Goal: Information Seeking & Learning: Learn about a topic

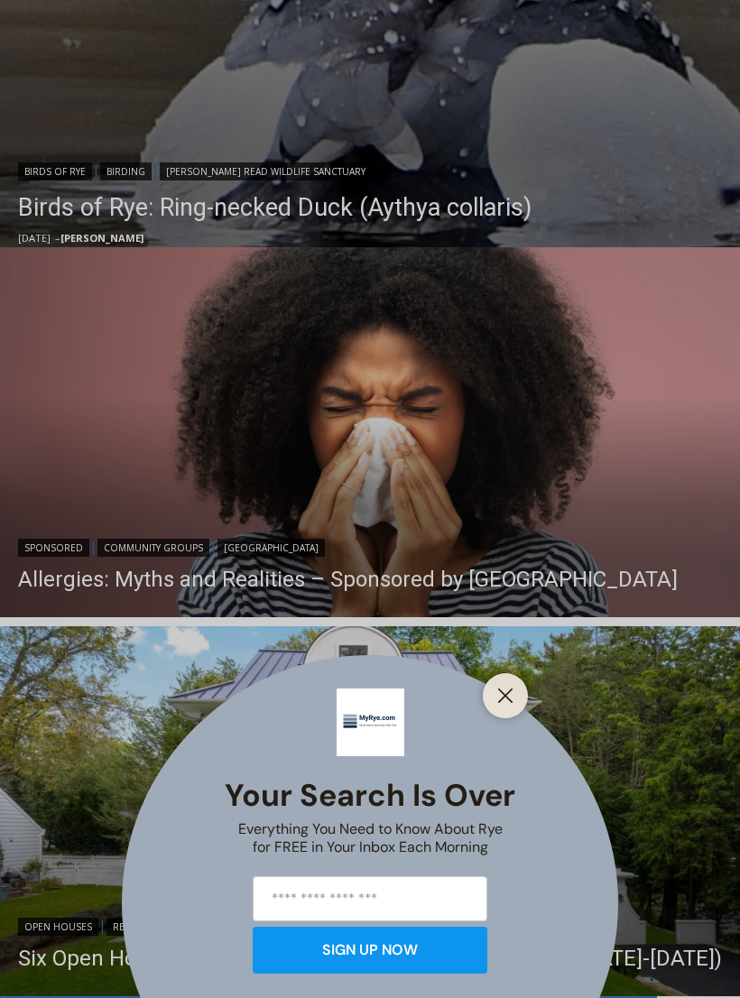
scroll to position [858, 0]
click at [503, 708] on button "Close" at bounding box center [504, 695] width 25 height 25
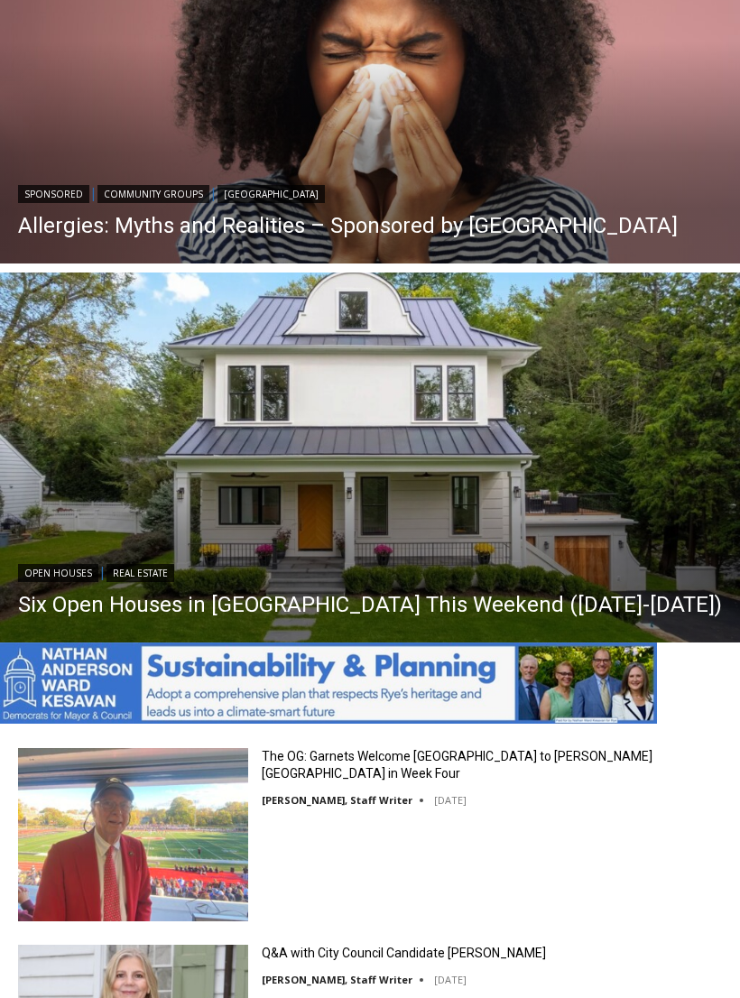
scroll to position [1221, 0]
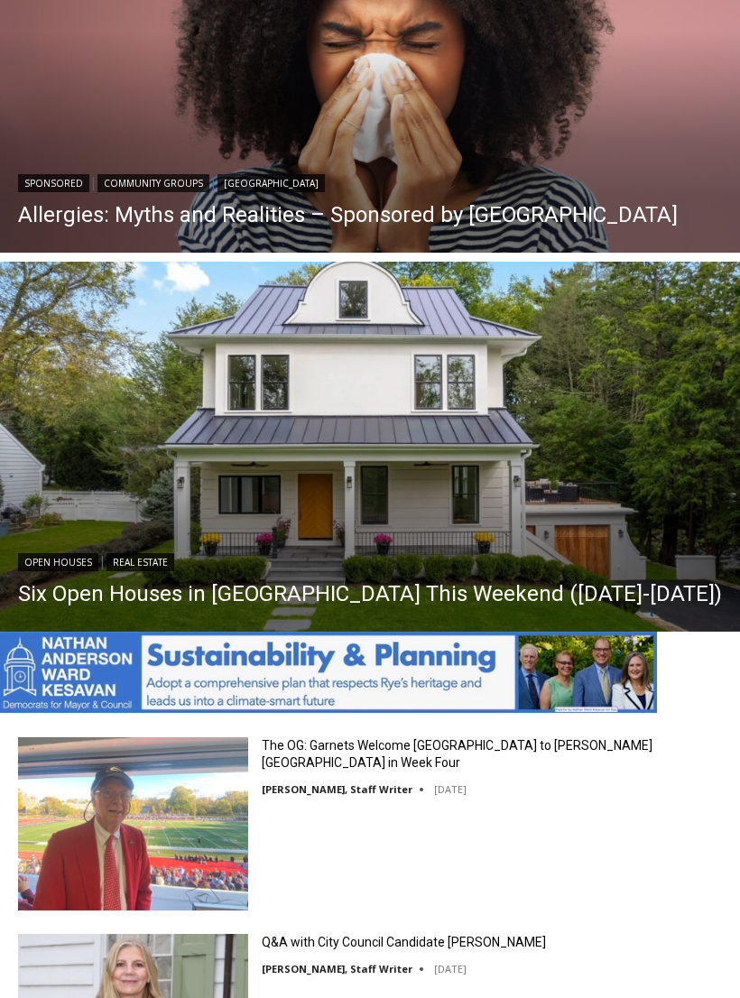
click at [634, 516] on img "Read More Six Open Houses in Rye This Weekend (October 4-5)" at bounding box center [370, 447] width 740 height 370
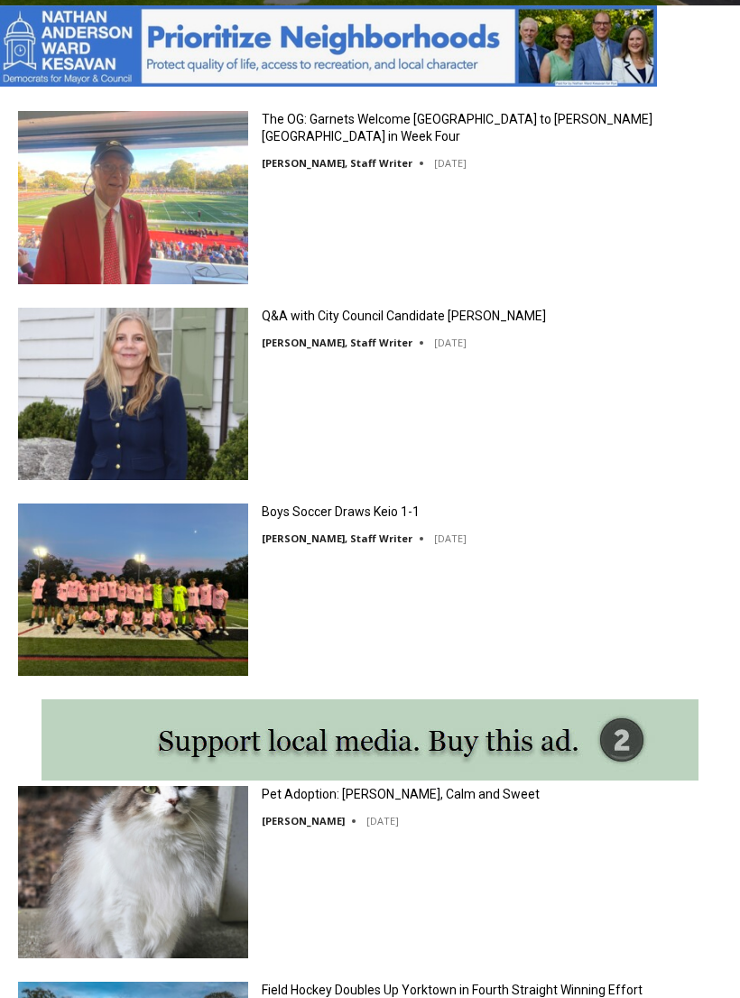
scroll to position [1846, 0]
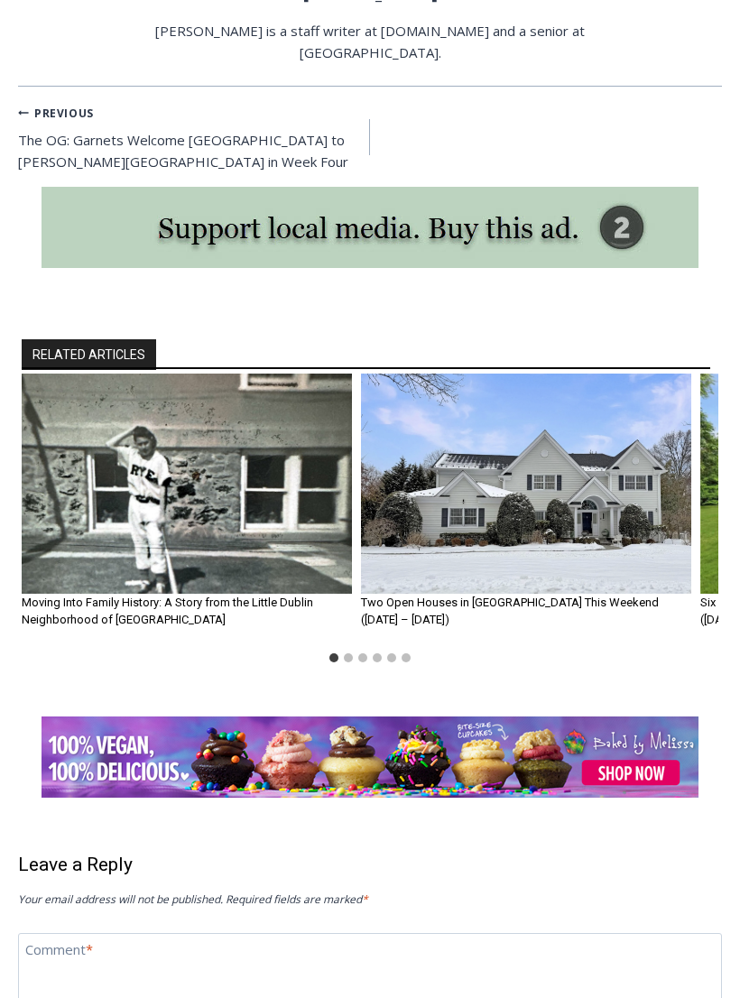
scroll to position [6452, 0]
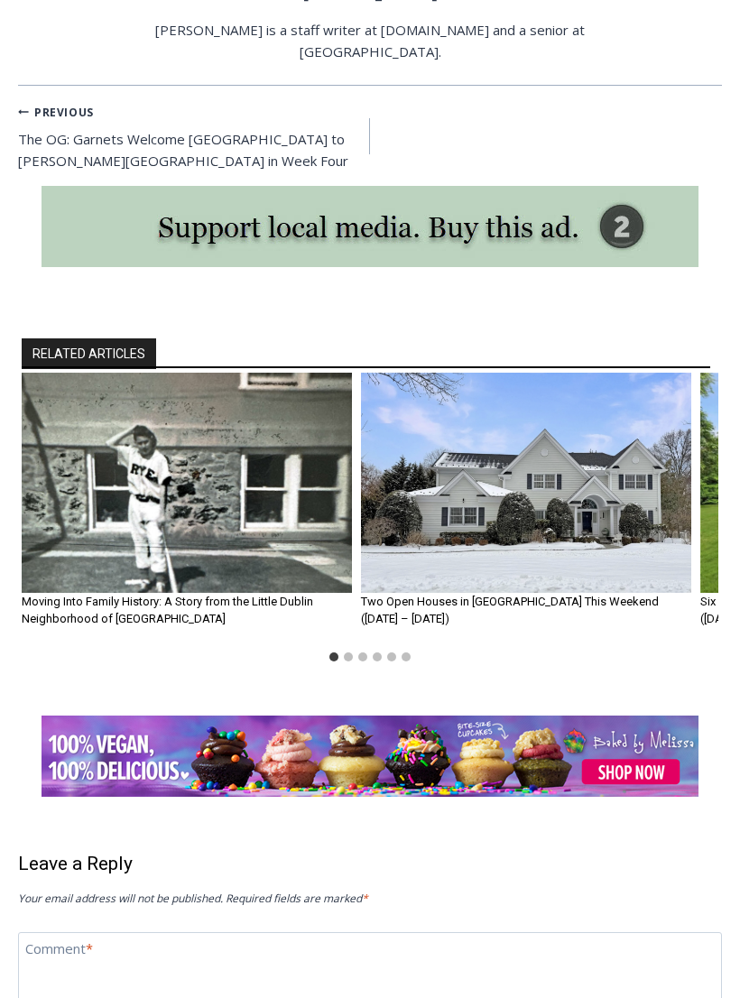
click at [80, 520] on img "1 of 6" at bounding box center [187, 483] width 330 height 220
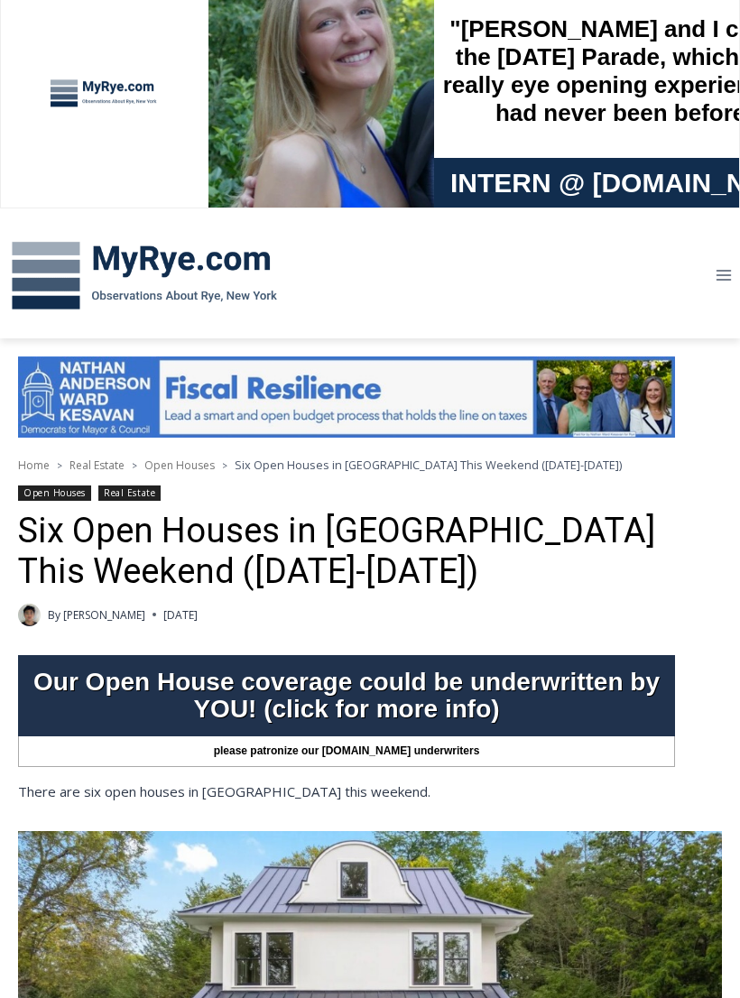
scroll to position [0, 0]
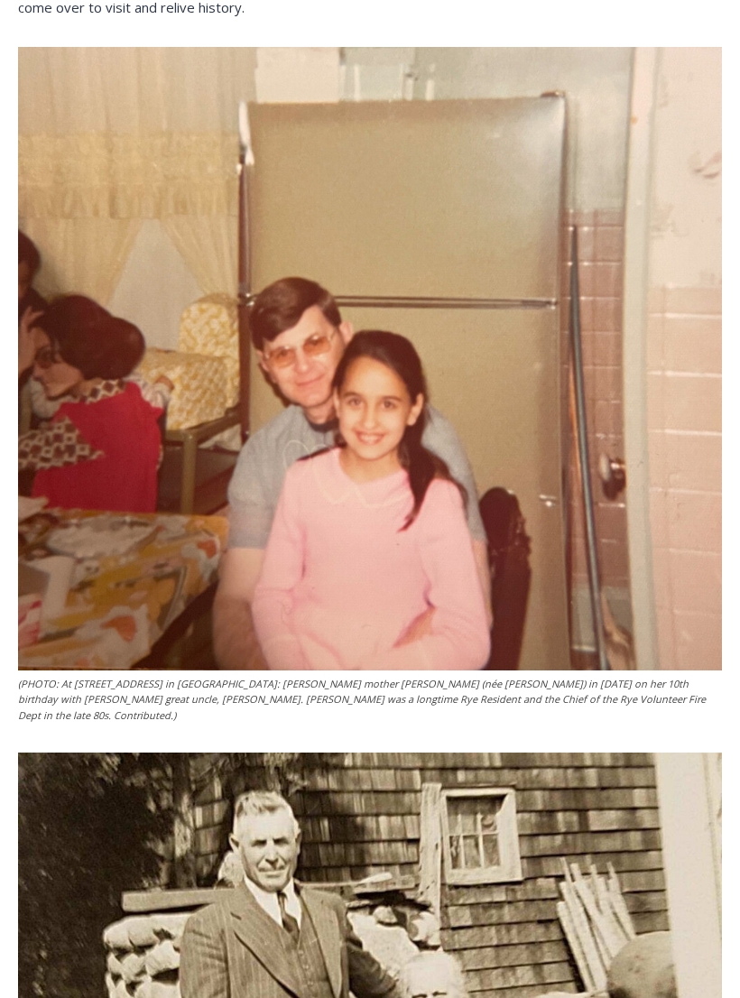
scroll to position [5123, 0]
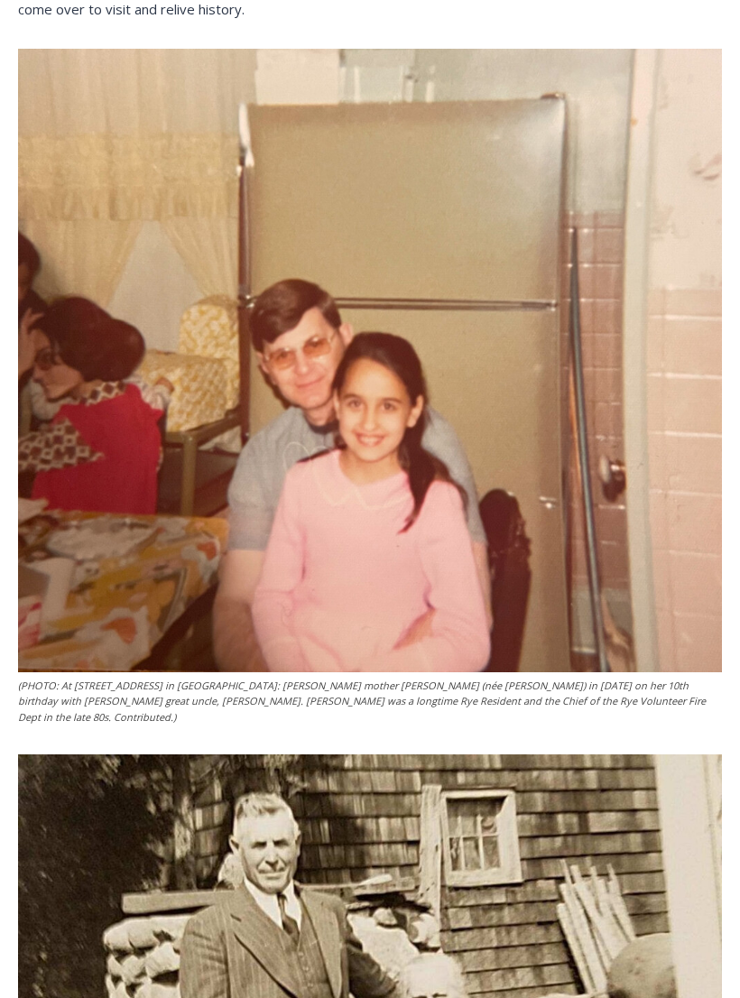
click at [624, 395] on img at bounding box center [369, 360] width 703 height 623
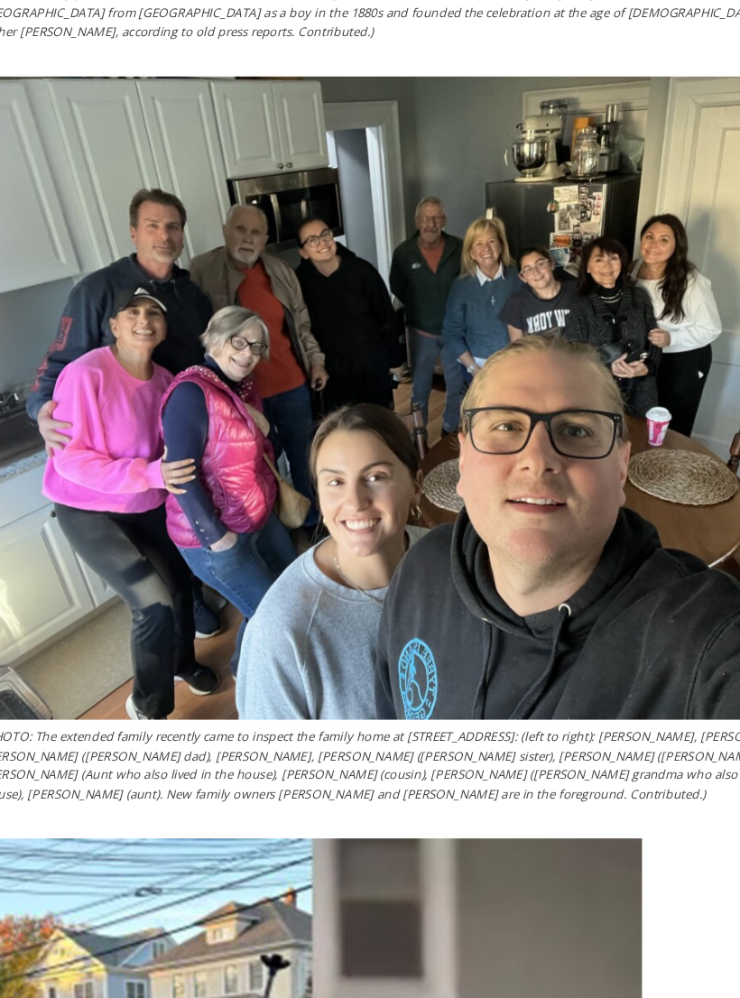
scroll to position [9999, 0]
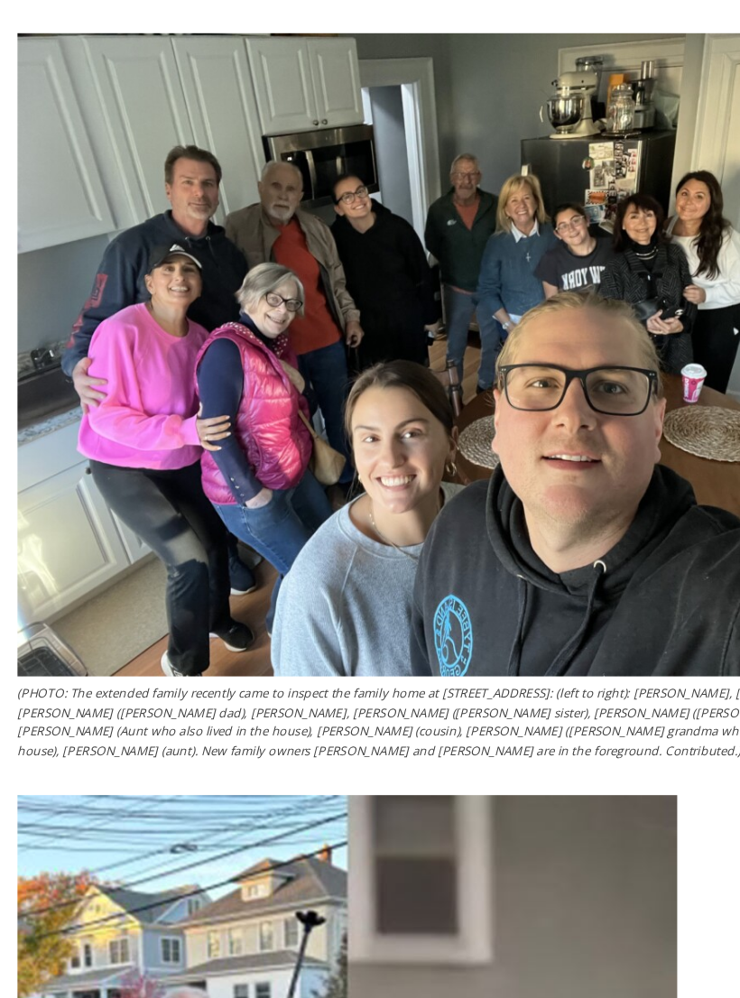
click at [559, 716] on figcaption "(PHOTO: The extended family recently came to inspect the family home at 219 Cen…" at bounding box center [369, 747] width 703 height 63
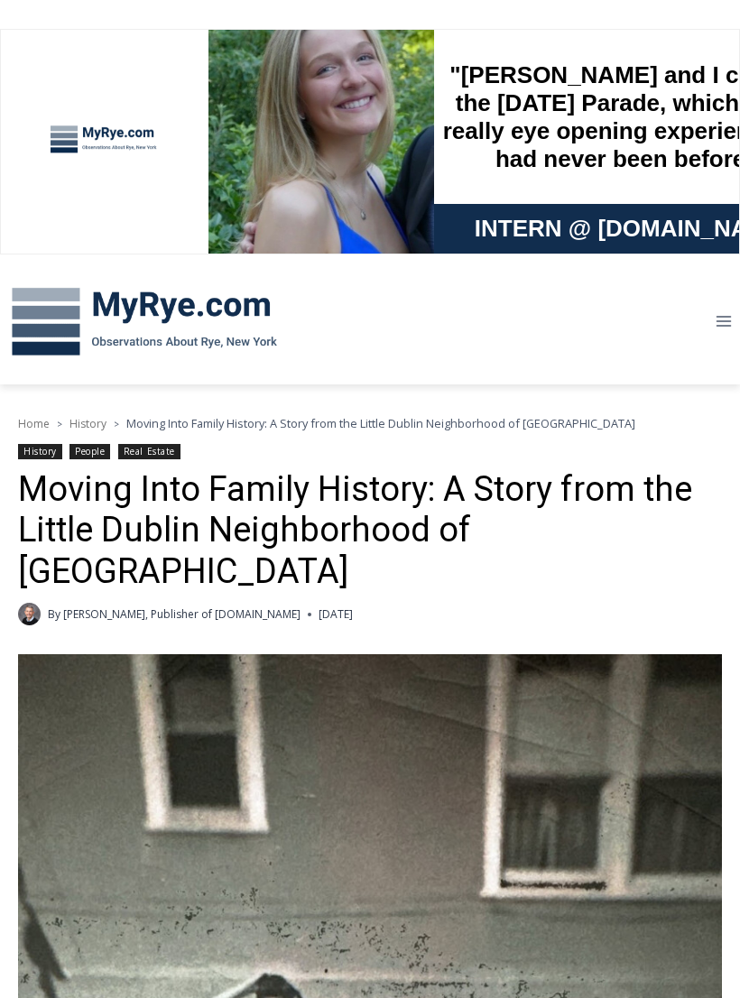
scroll to position [0, 0]
